Goal: Task Accomplishment & Management: Use online tool/utility

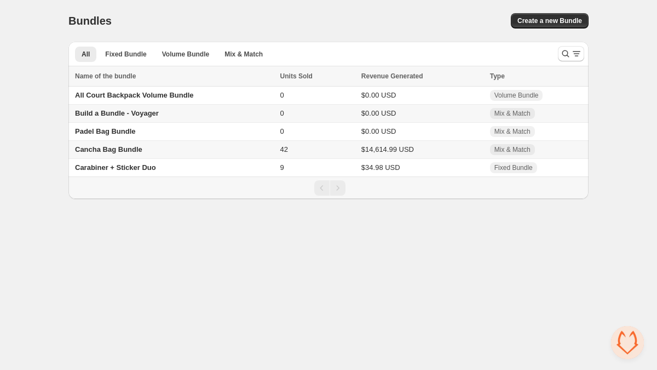
click at [132, 153] on span "Cancha Bag Bundle" at bounding box center [108, 149] width 67 height 8
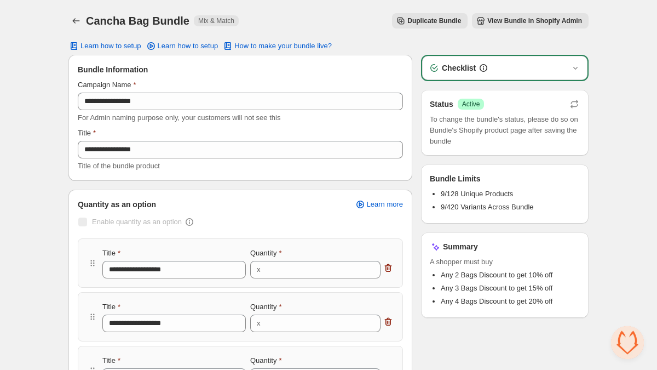
click at [519, 19] on span "View Bundle in Shopify Admin" at bounding box center [534, 20] width 95 height 9
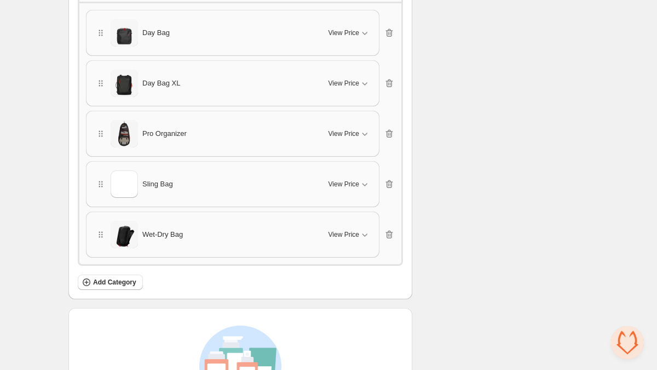
scroll to position [920, 0]
